Goal: Information Seeking & Learning: Learn about a topic

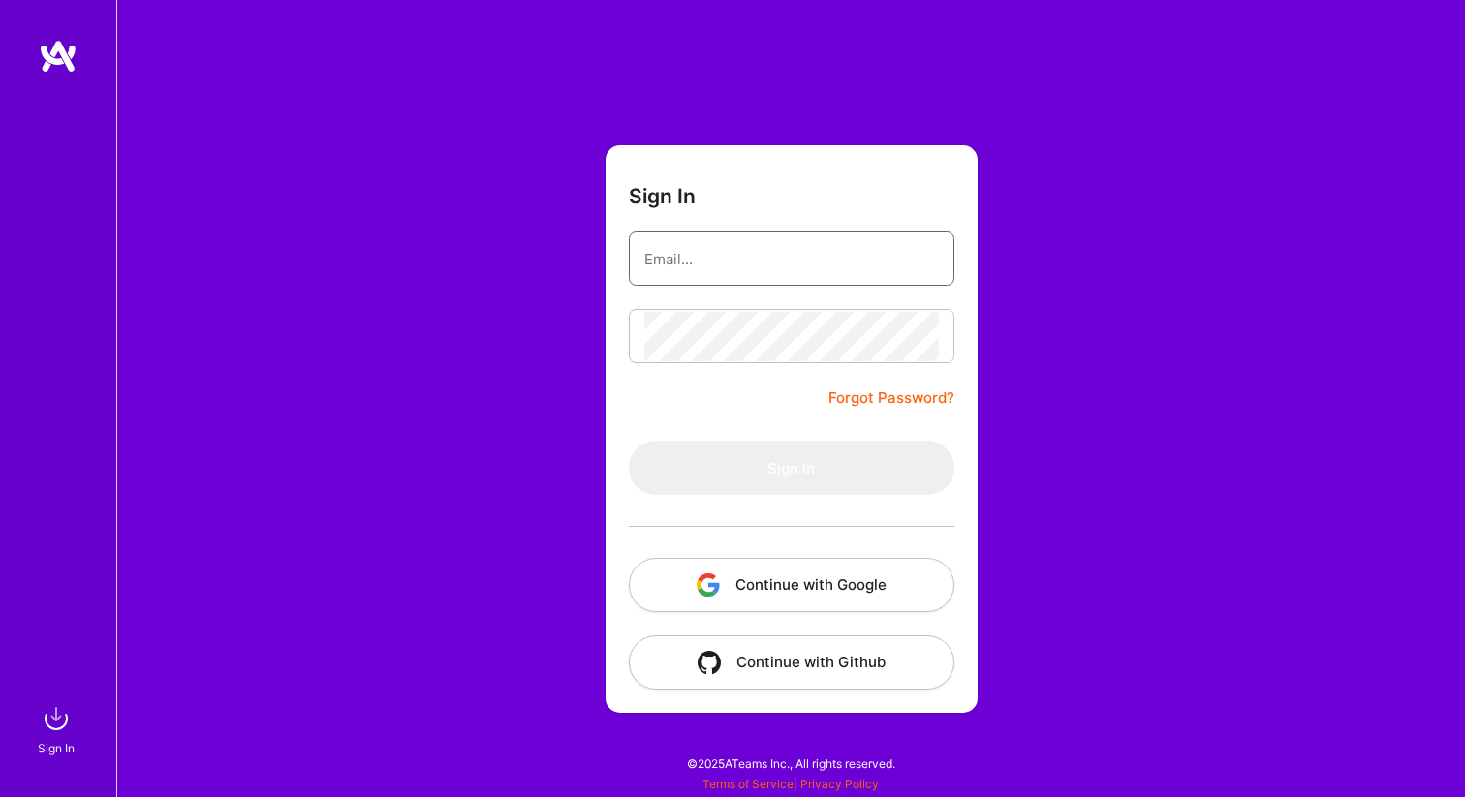
type input "[PERSON_NAME][EMAIL_ADDRESS][DOMAIN_NAME]"
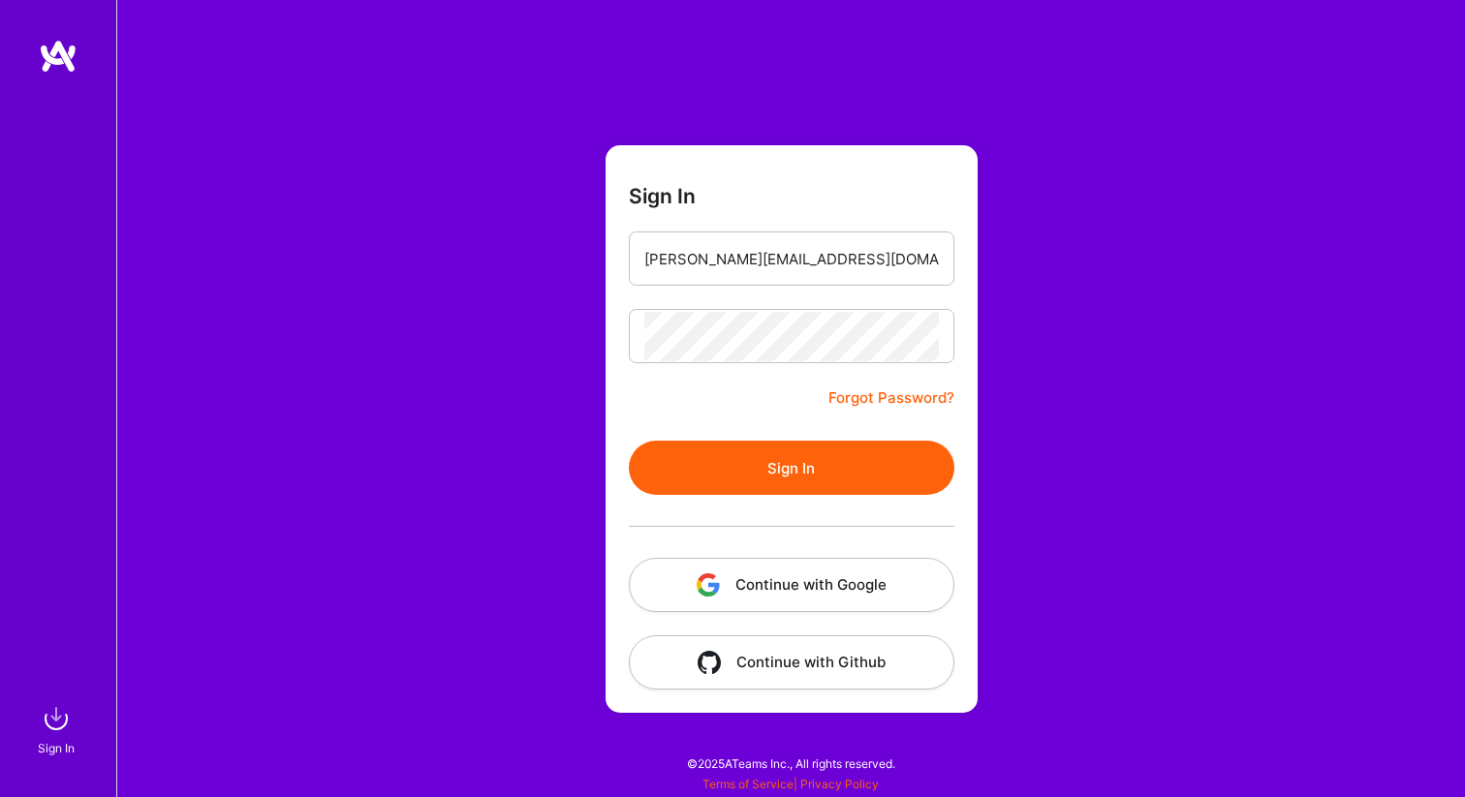
click at [783, 383] on form "Sign In [PERSON_NAME][EMAIL_ADDRESS][DOMAIN_NAME] Forgot Password? Sign In Cont…" at bounding box center [792, 429] width 372 height 568
click at [783, 464] on button "Sign In" at bounding box center [792, 468] width 326 height 54
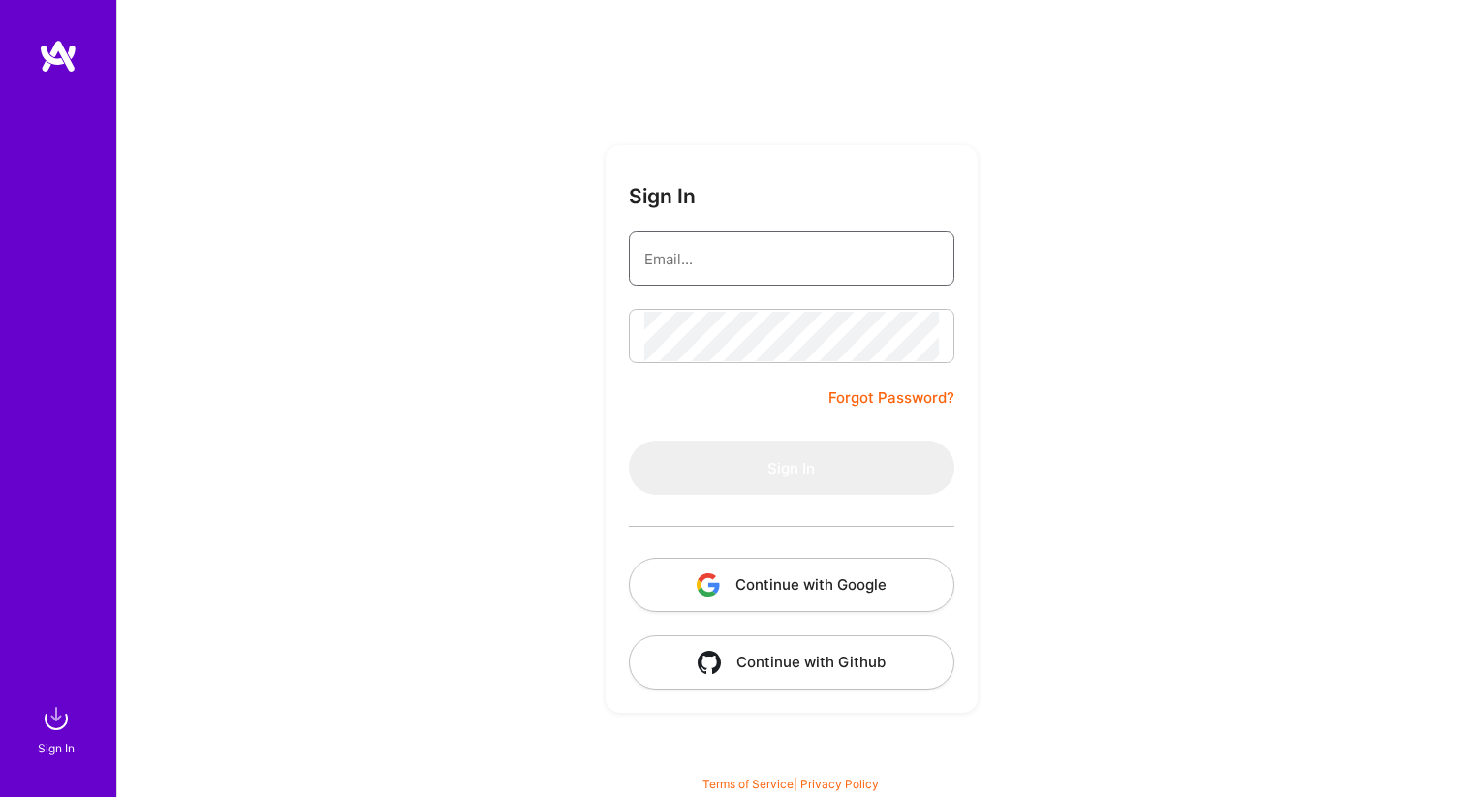
type input "[PERSON_NAME][EMAIL_ADDRESS][DOMAIN_NAME]"
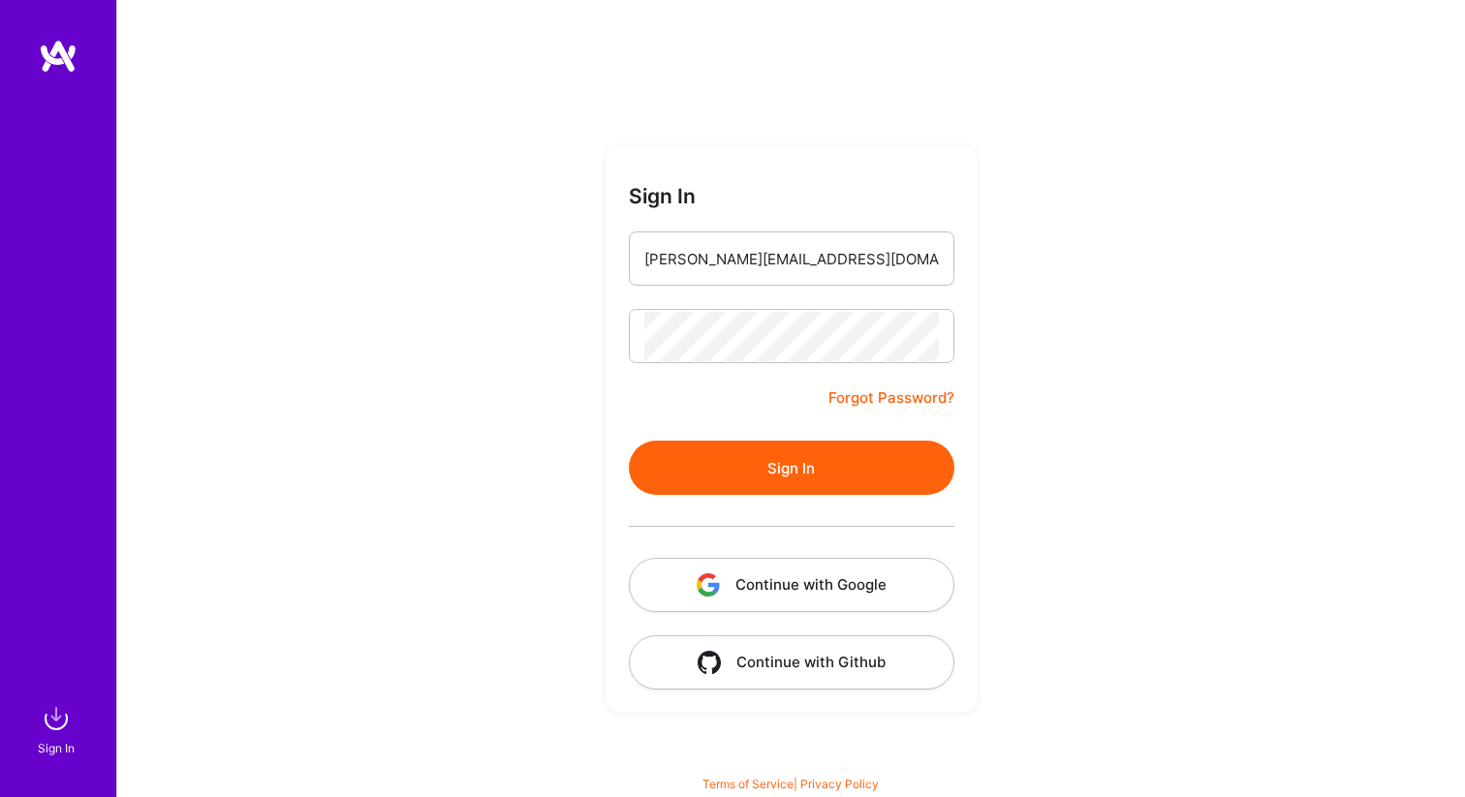
click at [776, 406] on form "Sign In [PERSON_NAME][EMAIL_ADDRESS][DOMAIN_NAME] Forgot Password? Sign In Cont…" at bounding box center [792, 429] width 372 height 568
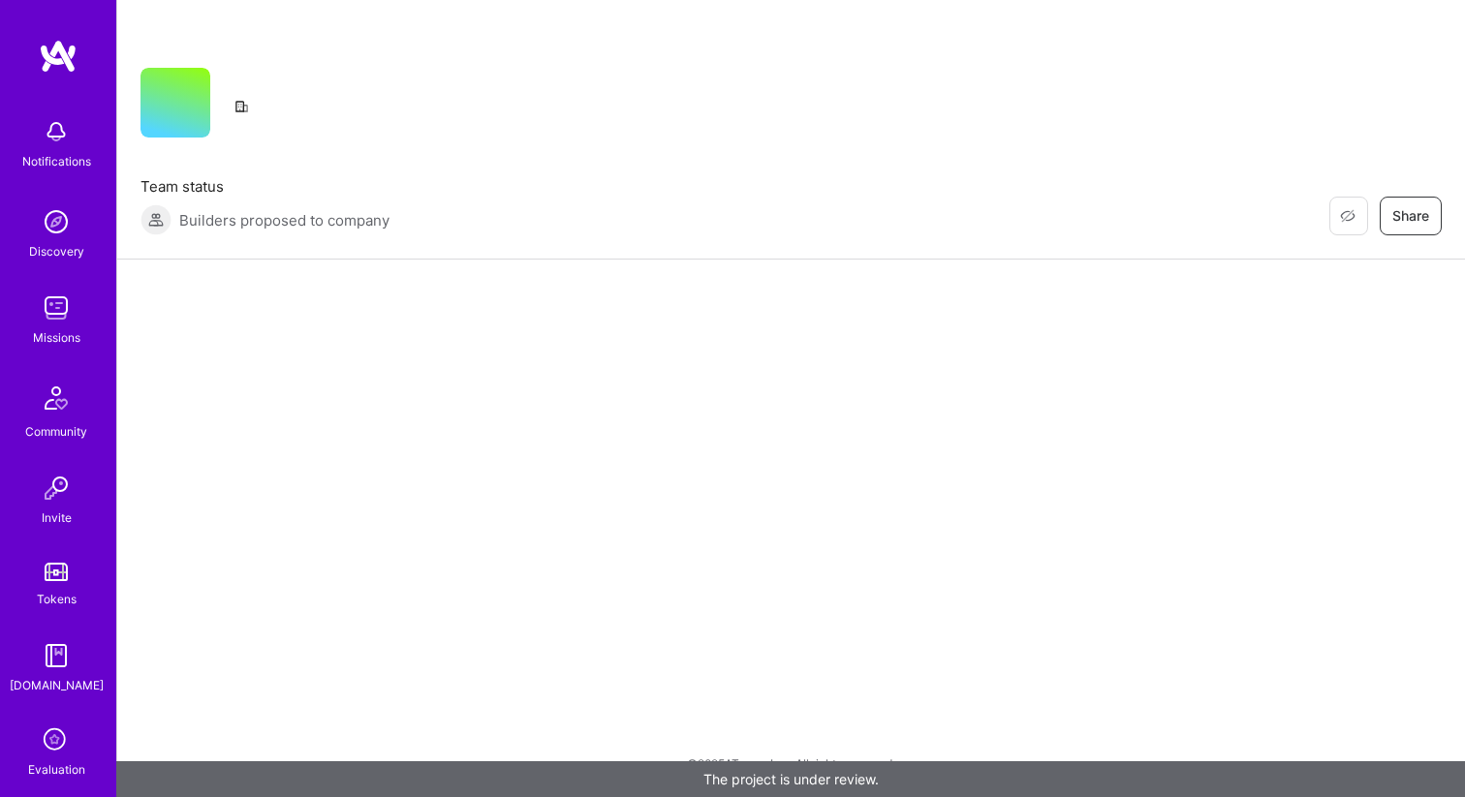
click at [782, 467] on div "Restore Not Interested Share Team status Builders proposed to company Restore N…" at bounding box center [790, 398] width 1349 height 797
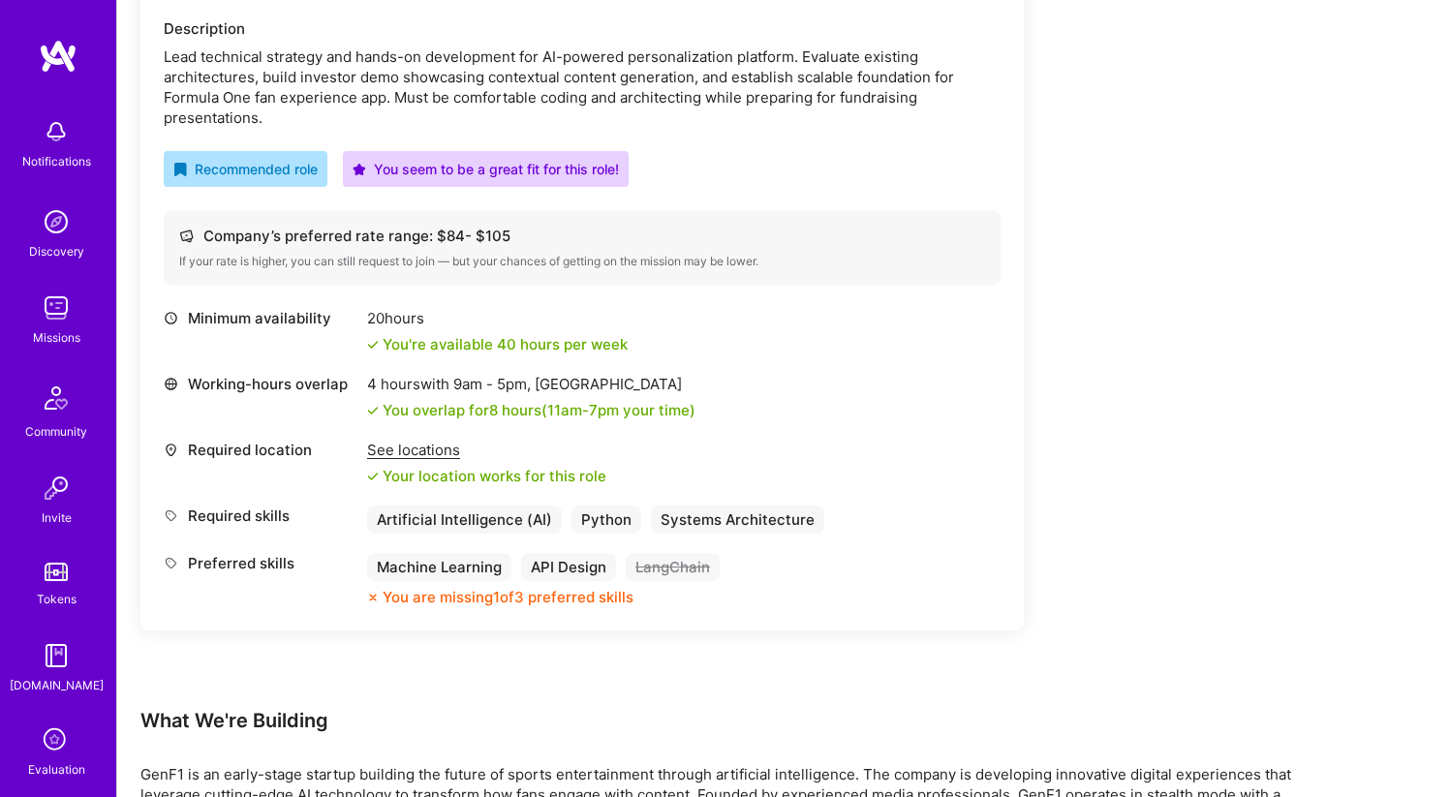
scroll to position [577, 0]
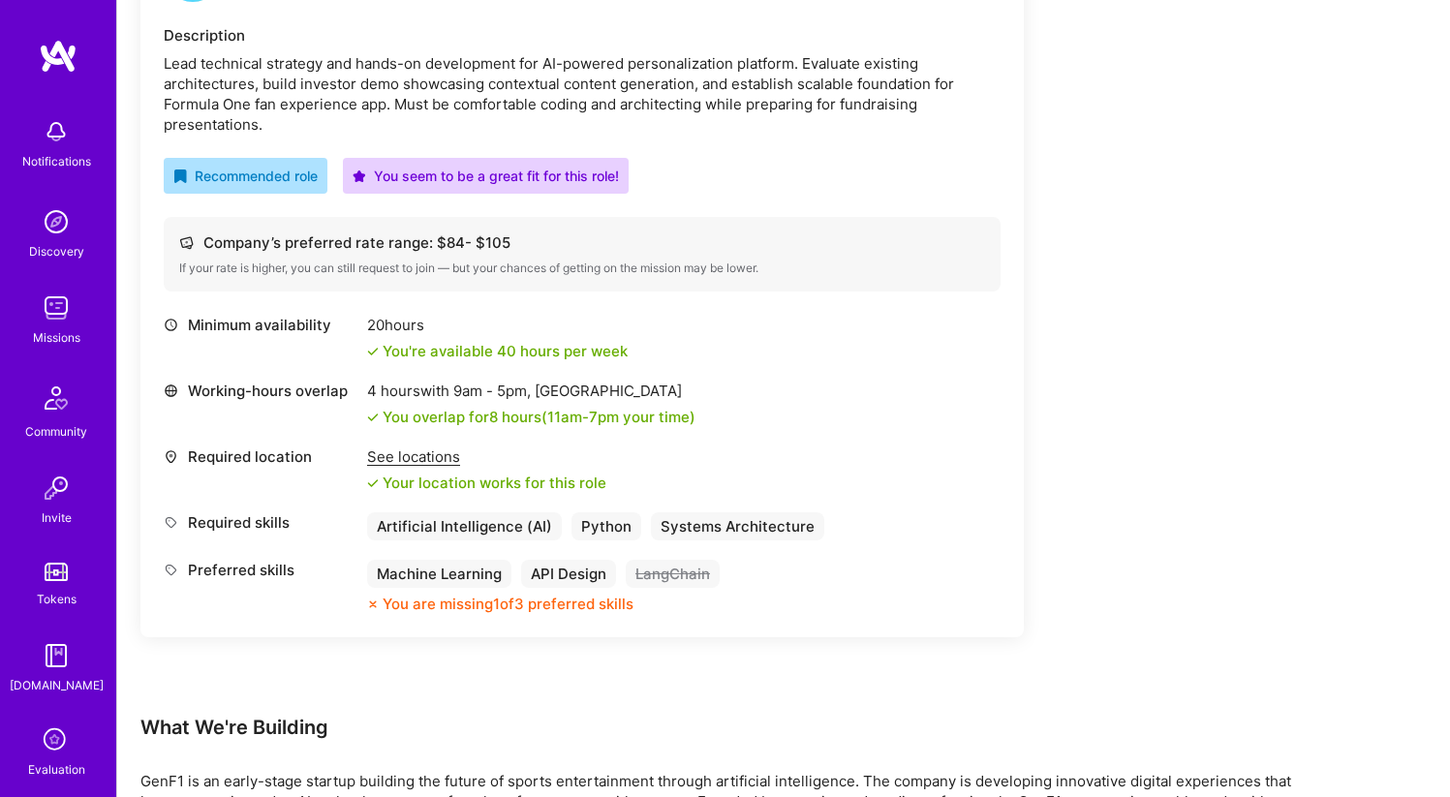
click at [755, 251] on div "Company’s preferred rate range: $ 84 - $ 105" at bounding box center [582, 243] width 806 height 20
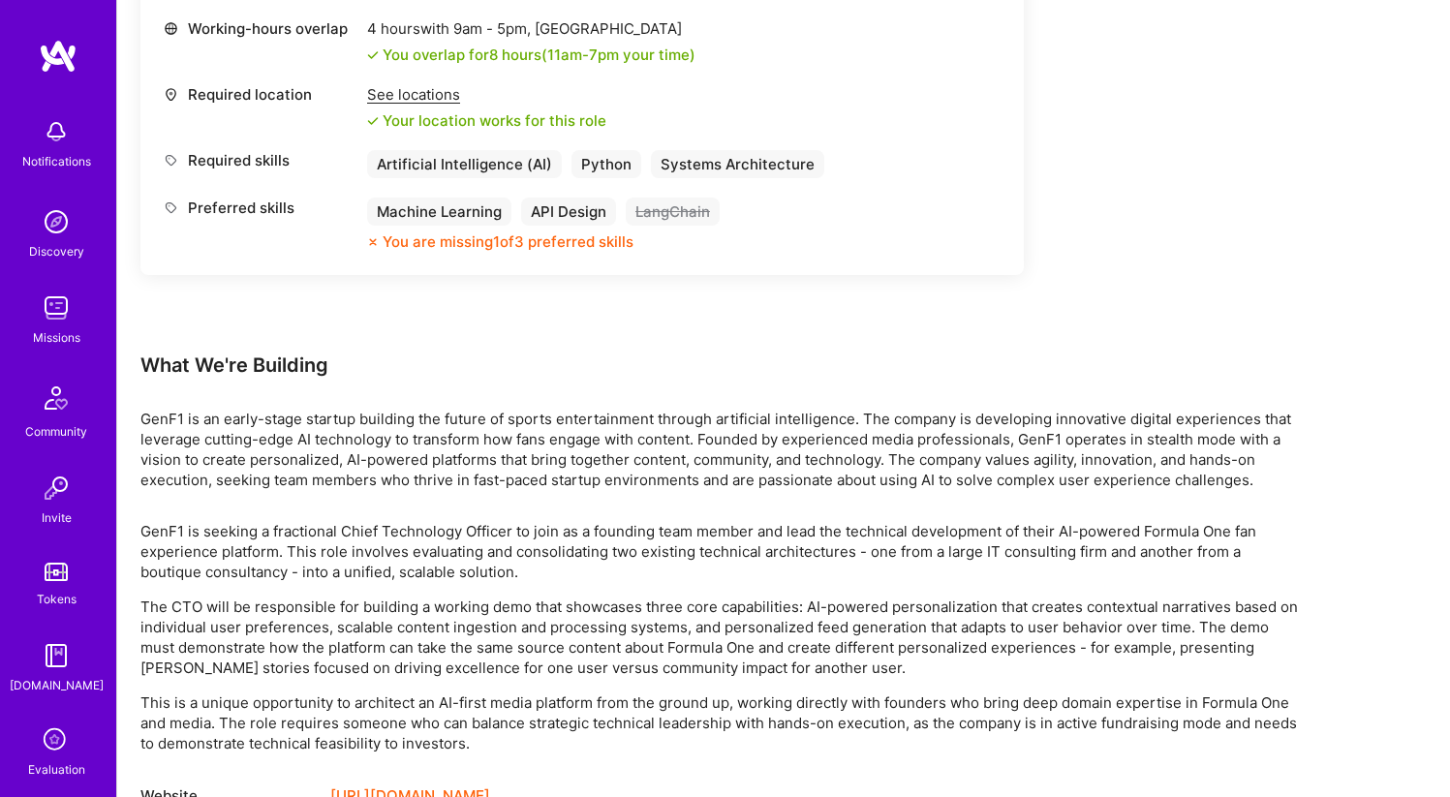
scroll to position [997, 0]
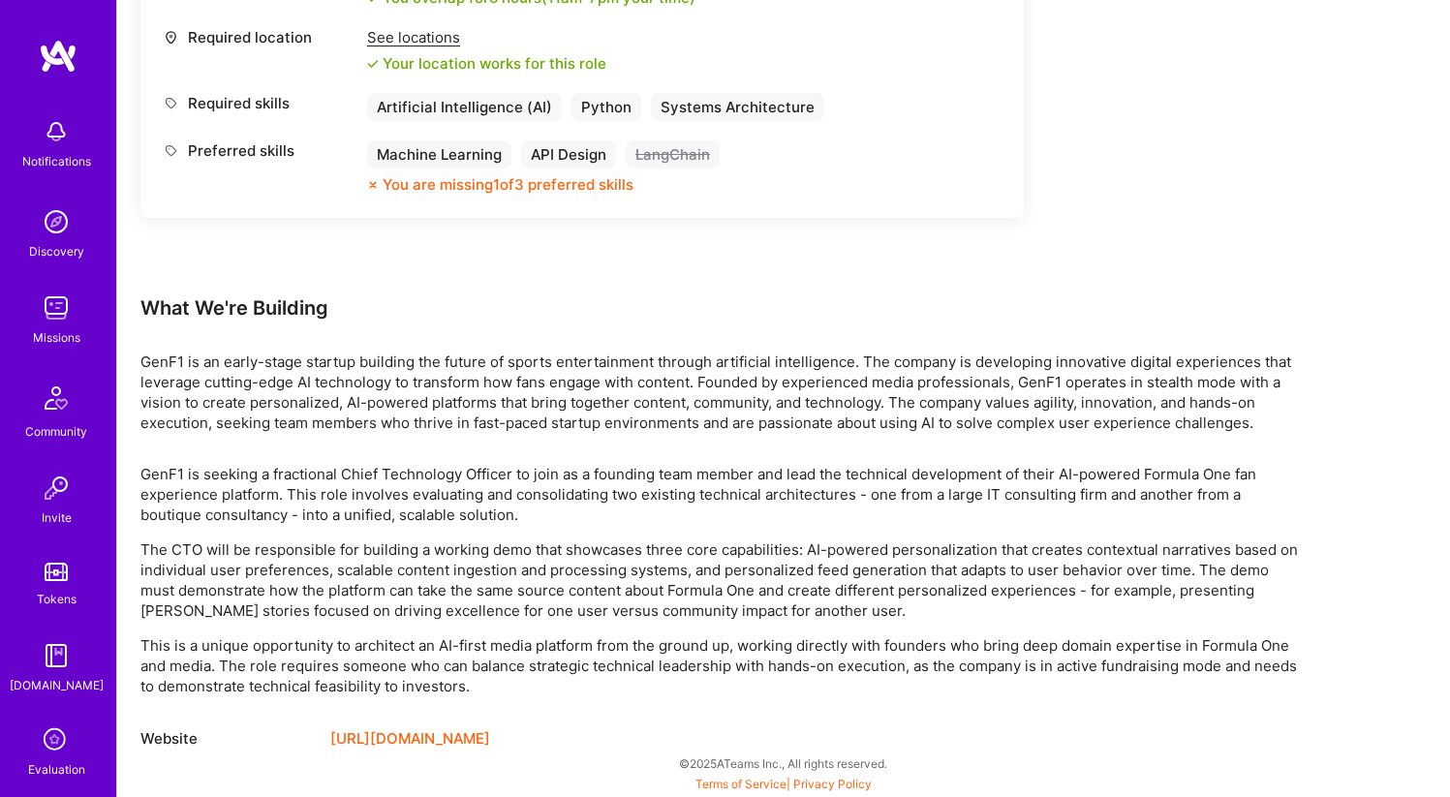
click at [428, 735] on link "[URL][DOMAIN_NAME]" at bounding box center [410, 739] width 160 height 23
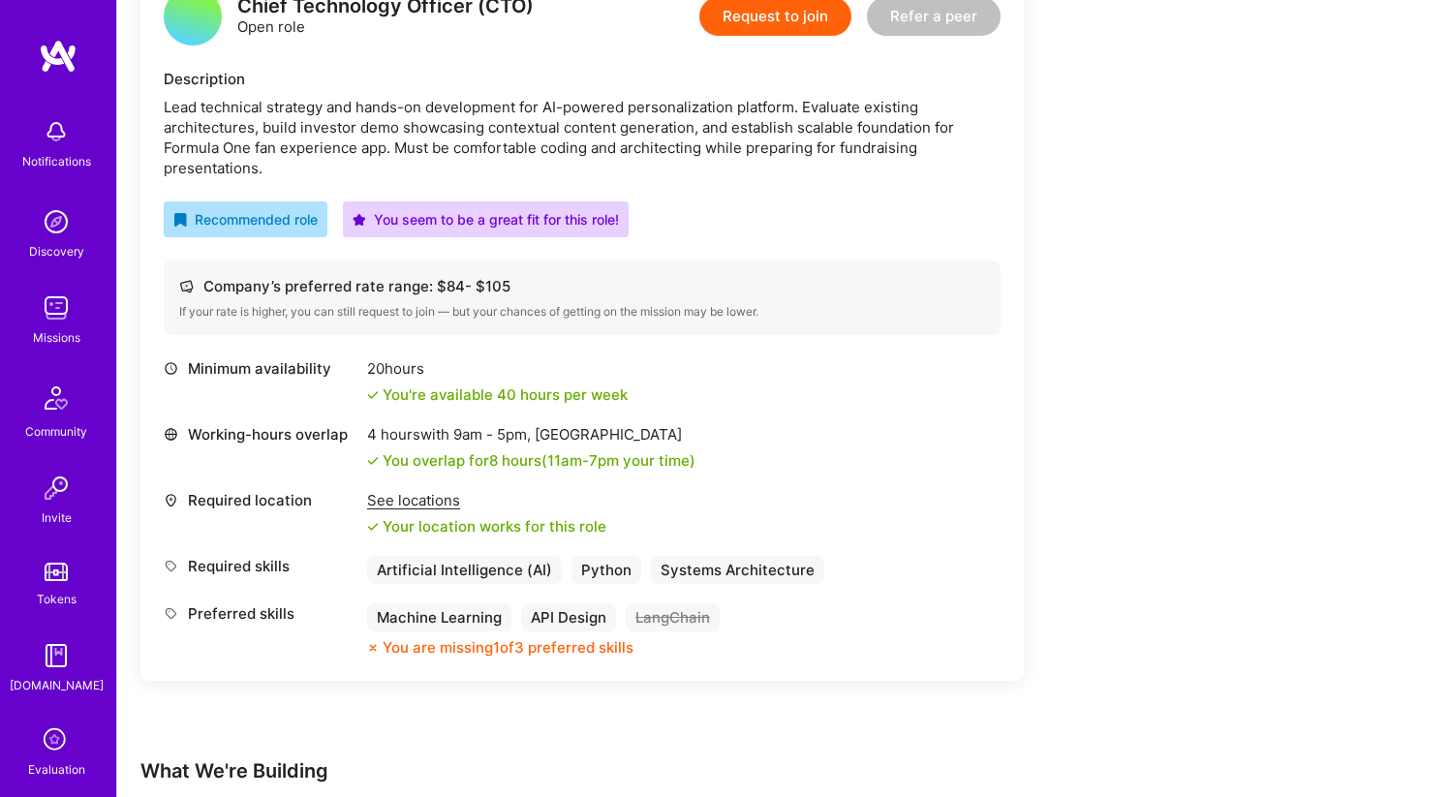
scroll to position [537, 0]
